Goal: Information Seeking & Learning: Find specific fact

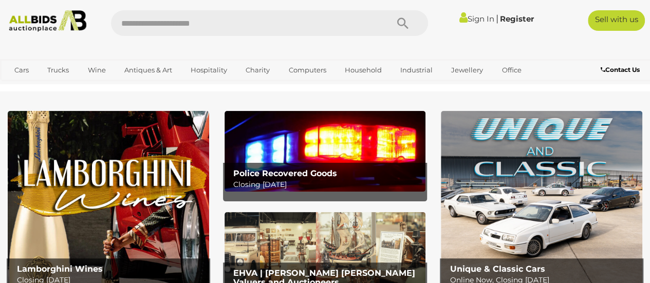
click at [249, 24] on input "text" at bounding box center [244, 23] width 267 height 26
type input "**********"
